Goal: Task Accomplishment & Management: Manage account settings

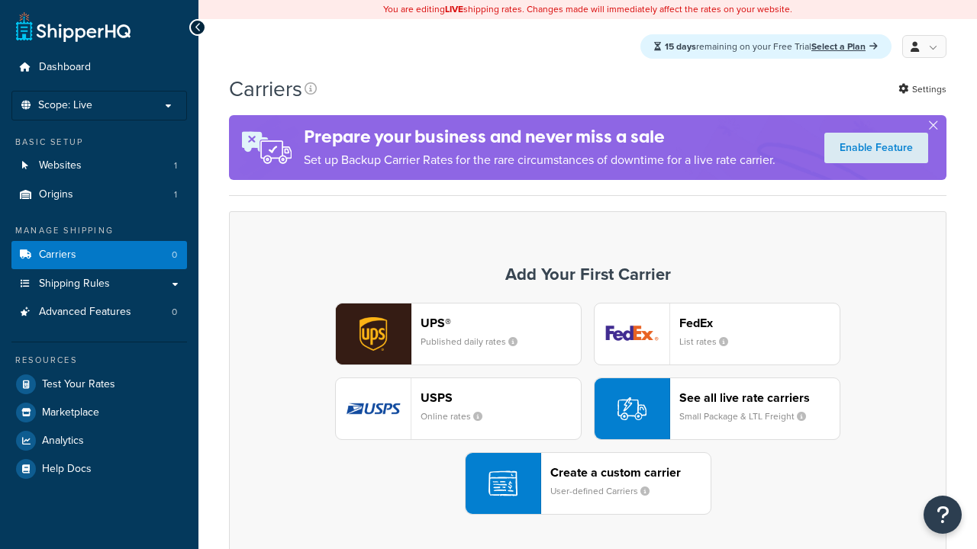
click at [588, 410] on div "UPS® Published daily rates FedEx List rates USPS Online rates See all live rate…" at bounding box center [587, 409] width 685 height 212
click at [588, 485] on div "Create a custom carrier User-defined Carriers" at bounding box center [630, 483] width 160 height 37
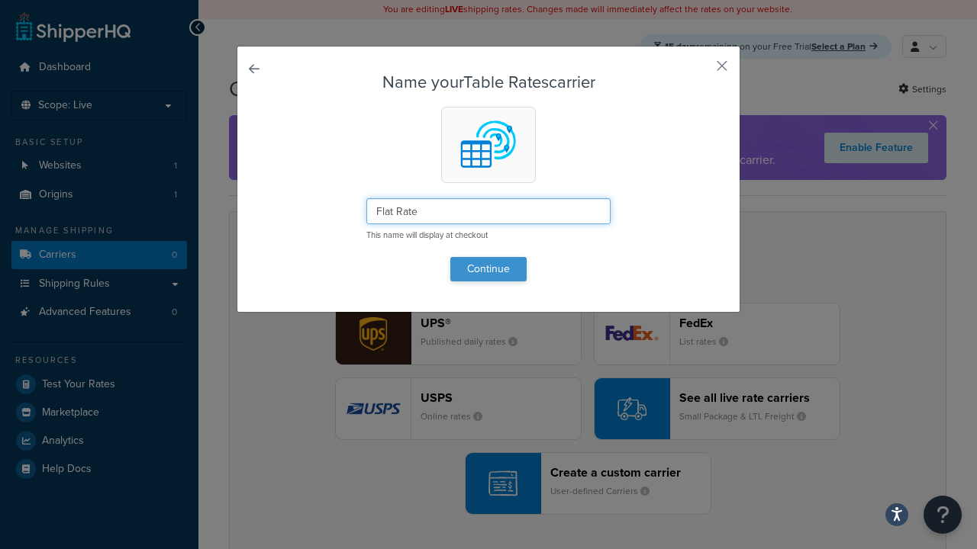
type input "Flat Rate"
click at [488, 269] on button "Continue" at bounding box center [488, 269] width 76 height 24
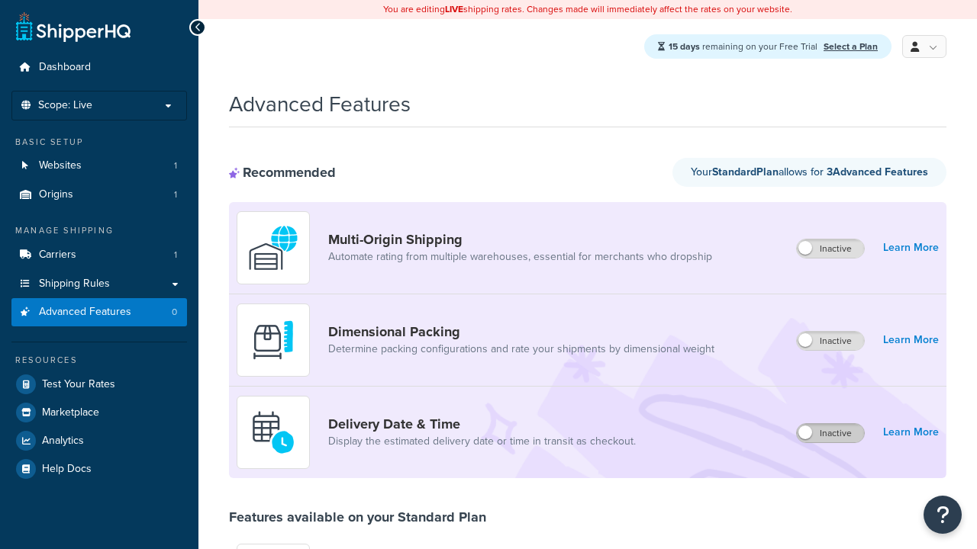
click at [831, 434] on label "Inactive" at bounding box center [830, 433] width 67 height 18
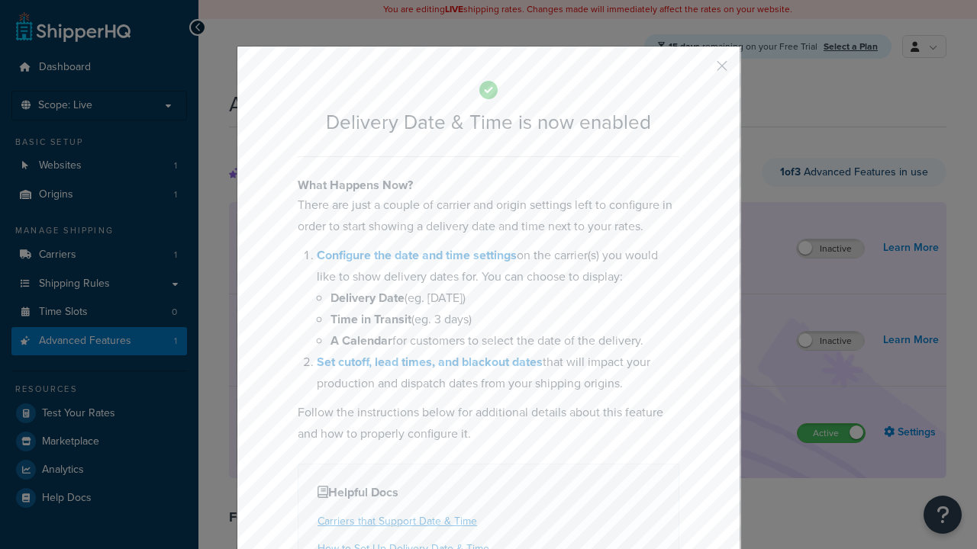
click at [699, 71] on button "button" at bounding box center [699, 71] width 4 height 4
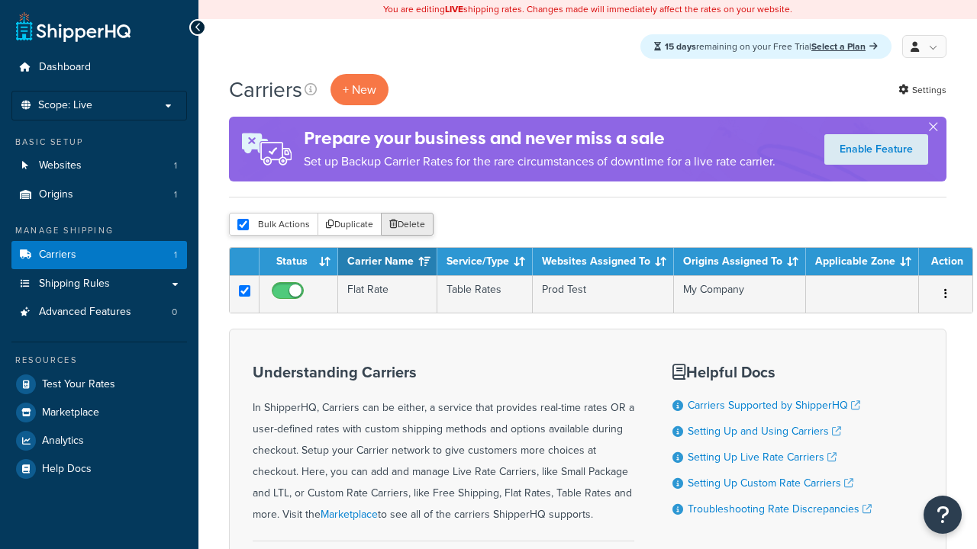
click at [406, 226] on button "Delete" at bounding box center [407, 224] width 53 height 23
